Goal: Check status: Check status

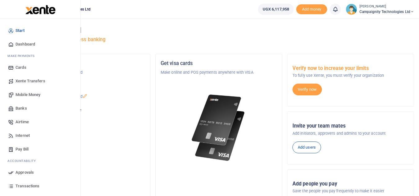
click at [24, 185] on span "Transactions" at bounding box center [28, 186] width 24 height 6
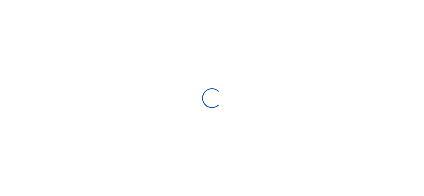
select select
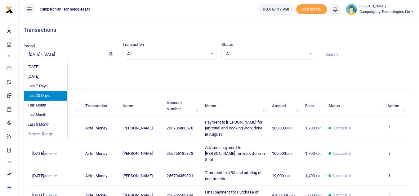
click at [62, 55] on input "08/12/2025 - 09/10/2025" at bounding box center [64, 54] width 80 height 11
click at [48, 104] on li "This Month" at bounding box center [45, 106] width 43 height 10
type input "09/01/2025 - 09/30/2025"
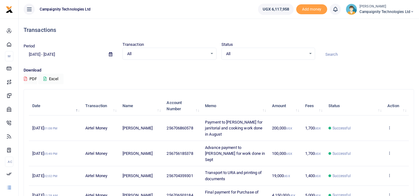
click at [211, 55] on div "All Select an option..." at bounding box center [169, 54] width 93 height 7
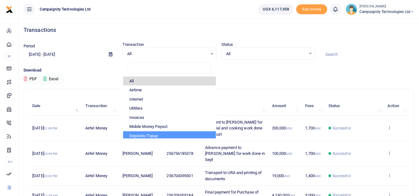
click at [176, 133] on li "Deposits/Topup" at bounding box center [169, 136] width 93 height 9
select select "TOPUP"
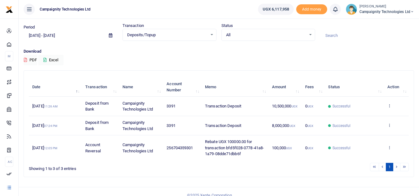
scroll to position [26, 0]
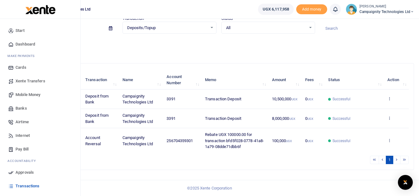
click at [29, 184] on span "Transactions" at bounding box center [28, 186] width 24 height 6
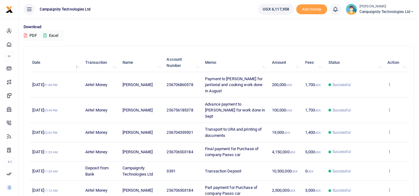
scroll to position [44, 0]
